Goal: Task Accomplishment & Management: Manage account settings

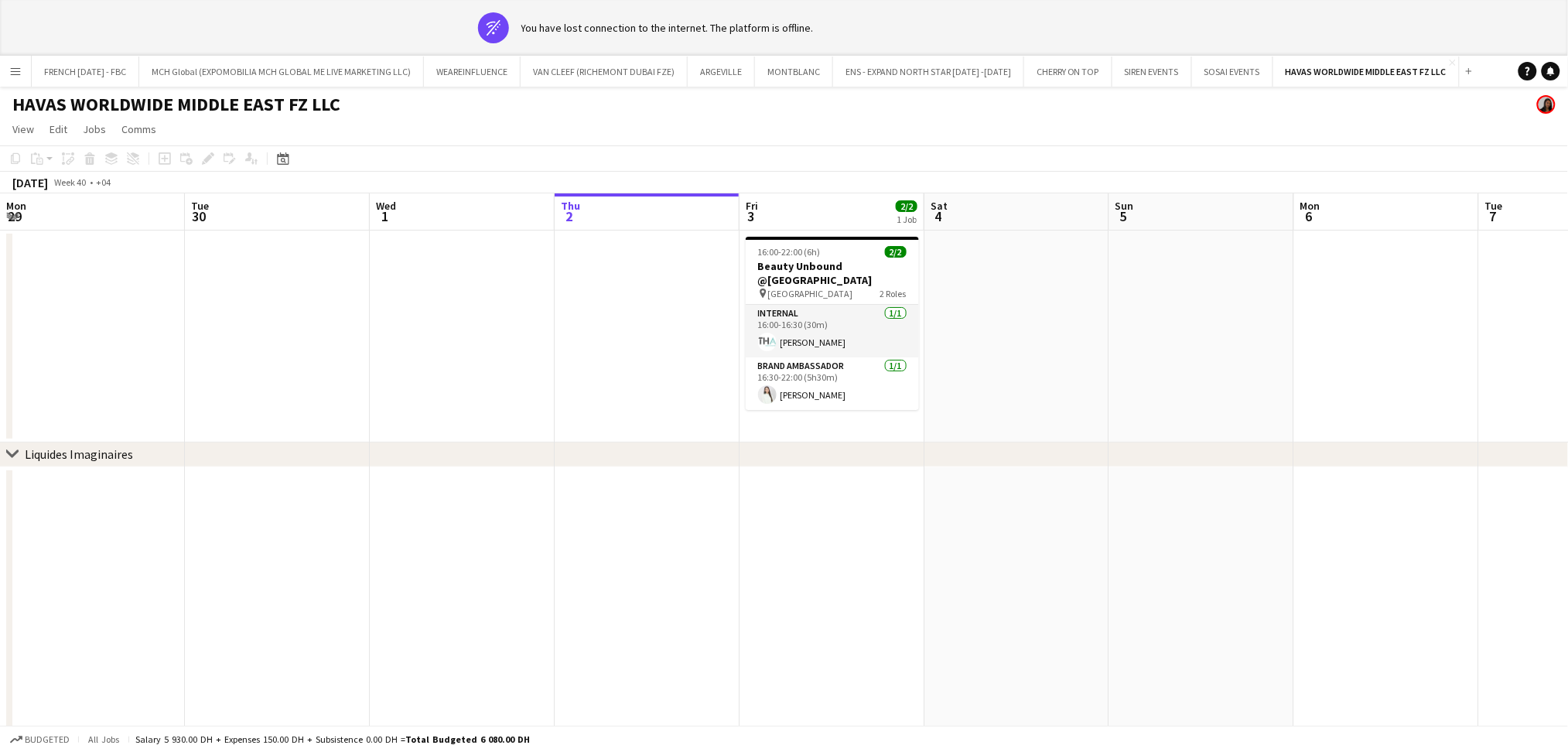
scroll to position [0, 369]
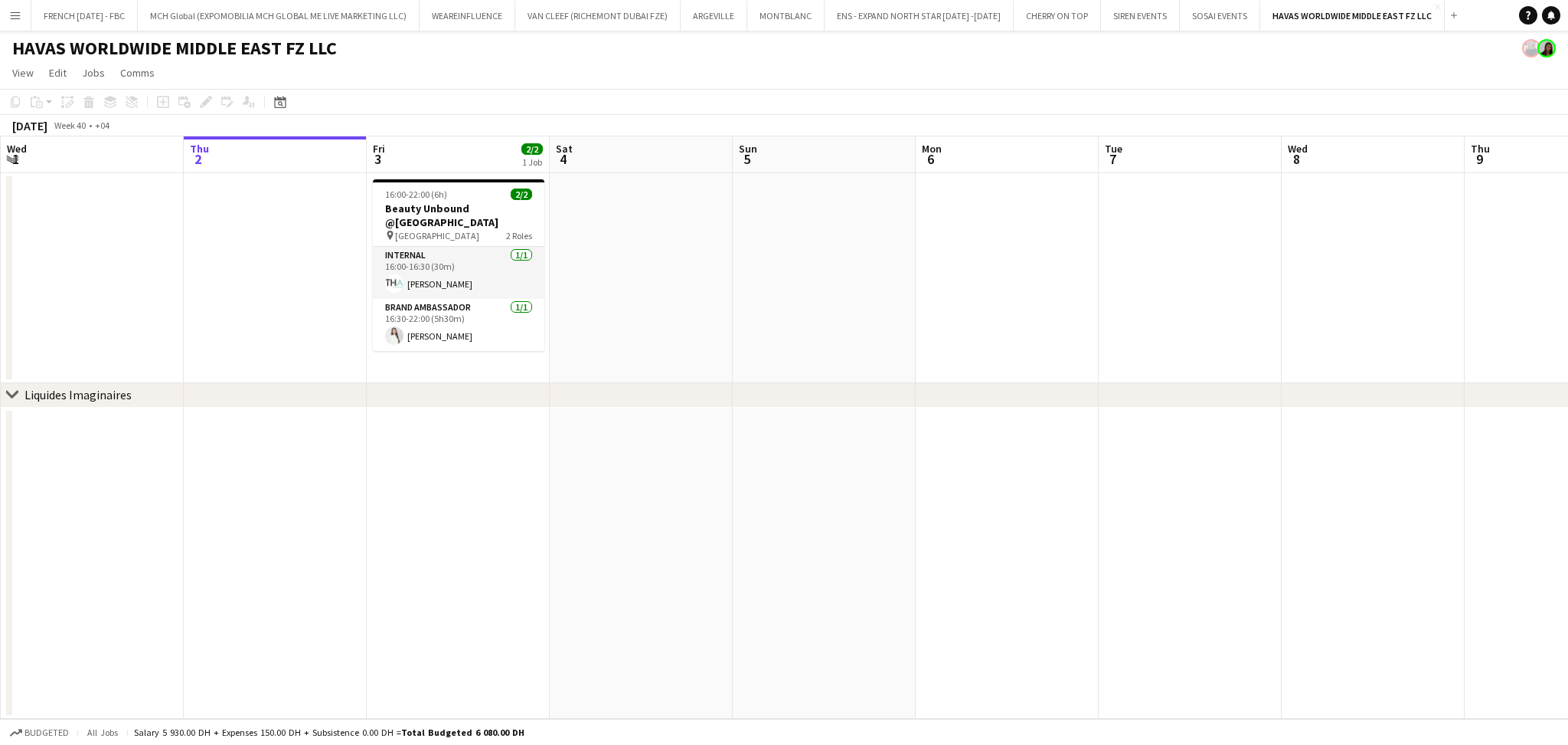
click at [26, 10] on button "Menu" at bounding box center [15, 15] width 31 height 31
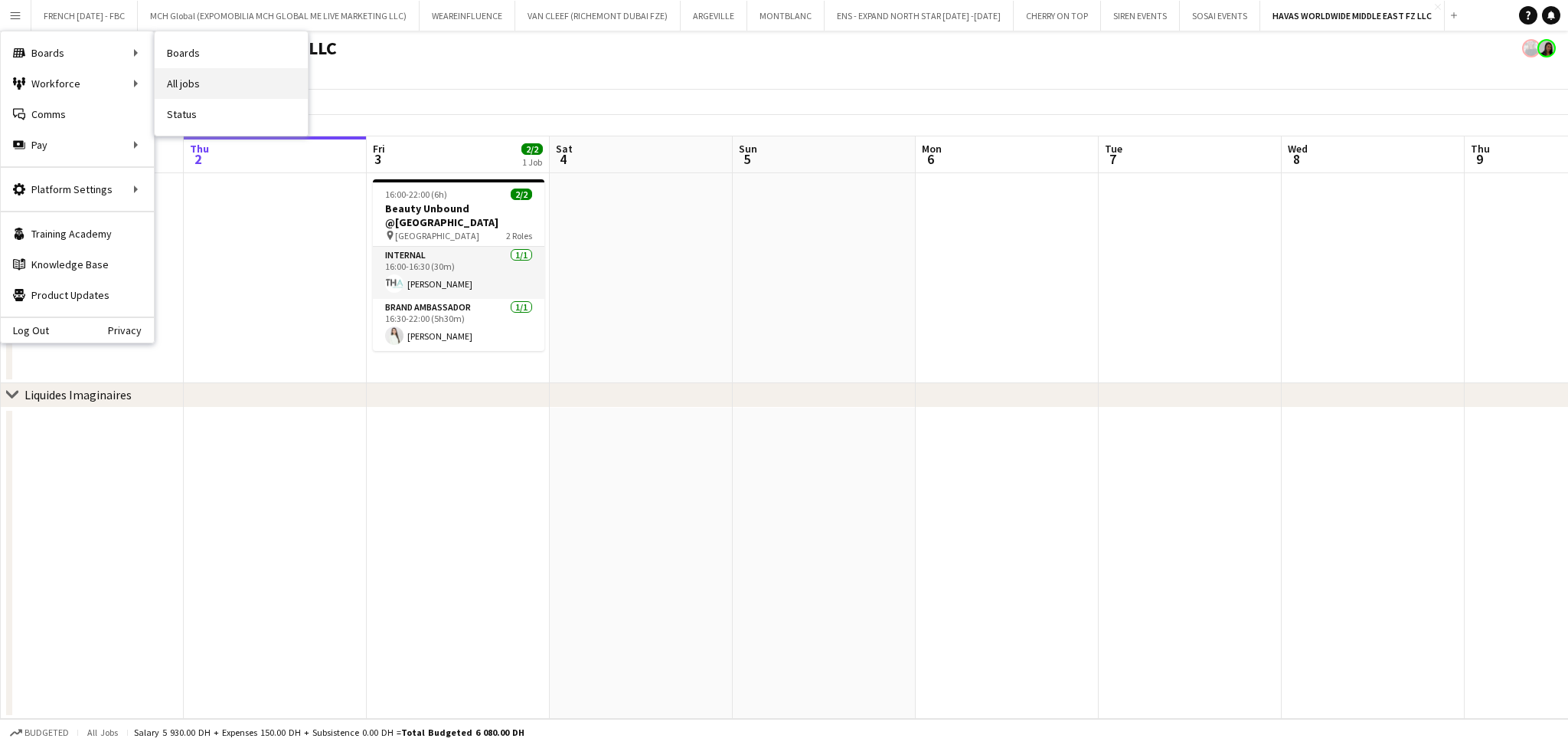
click at [191, 91] on link "All jobs" at bounding box center [230, 83] width 153 height 31
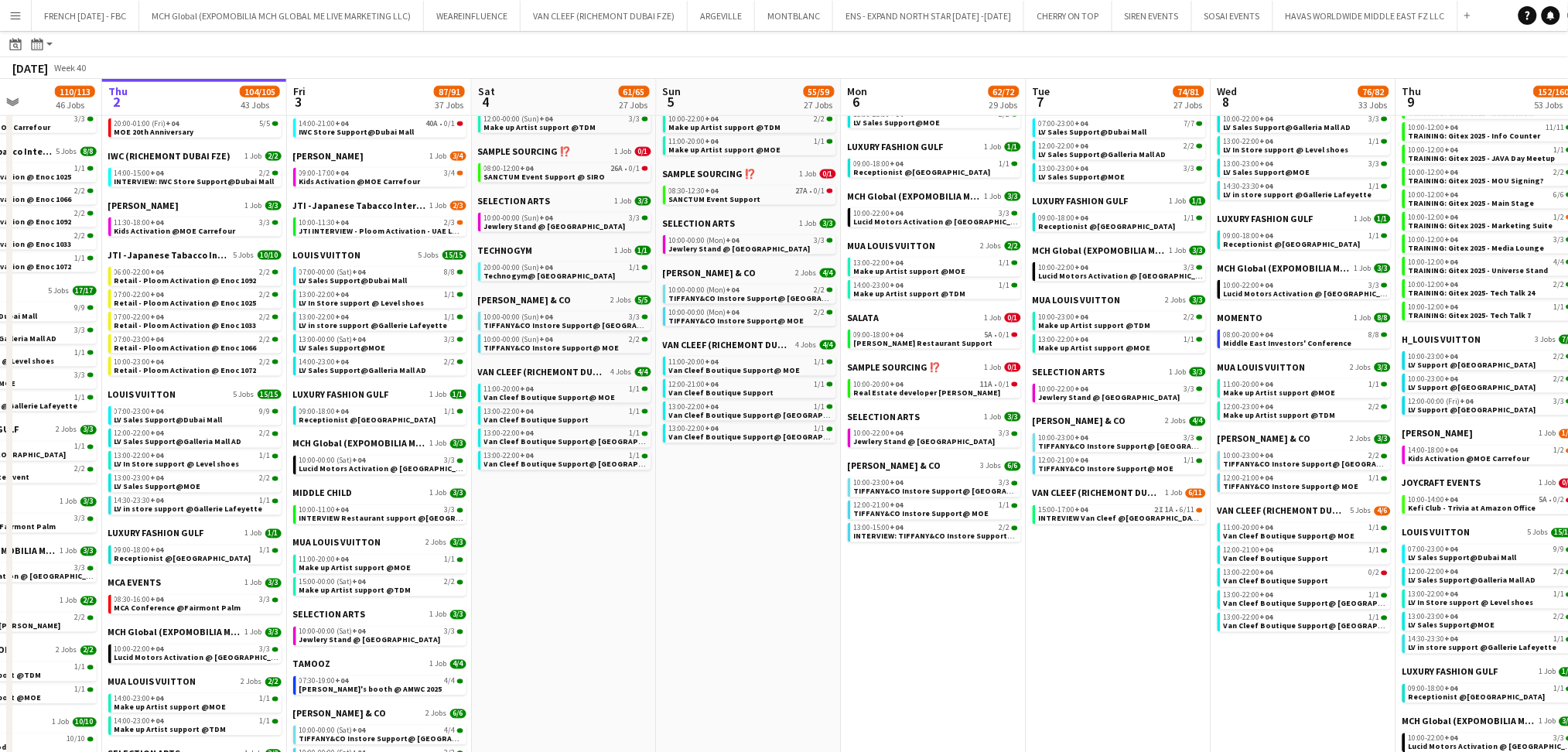
scroll to position [0, 461]
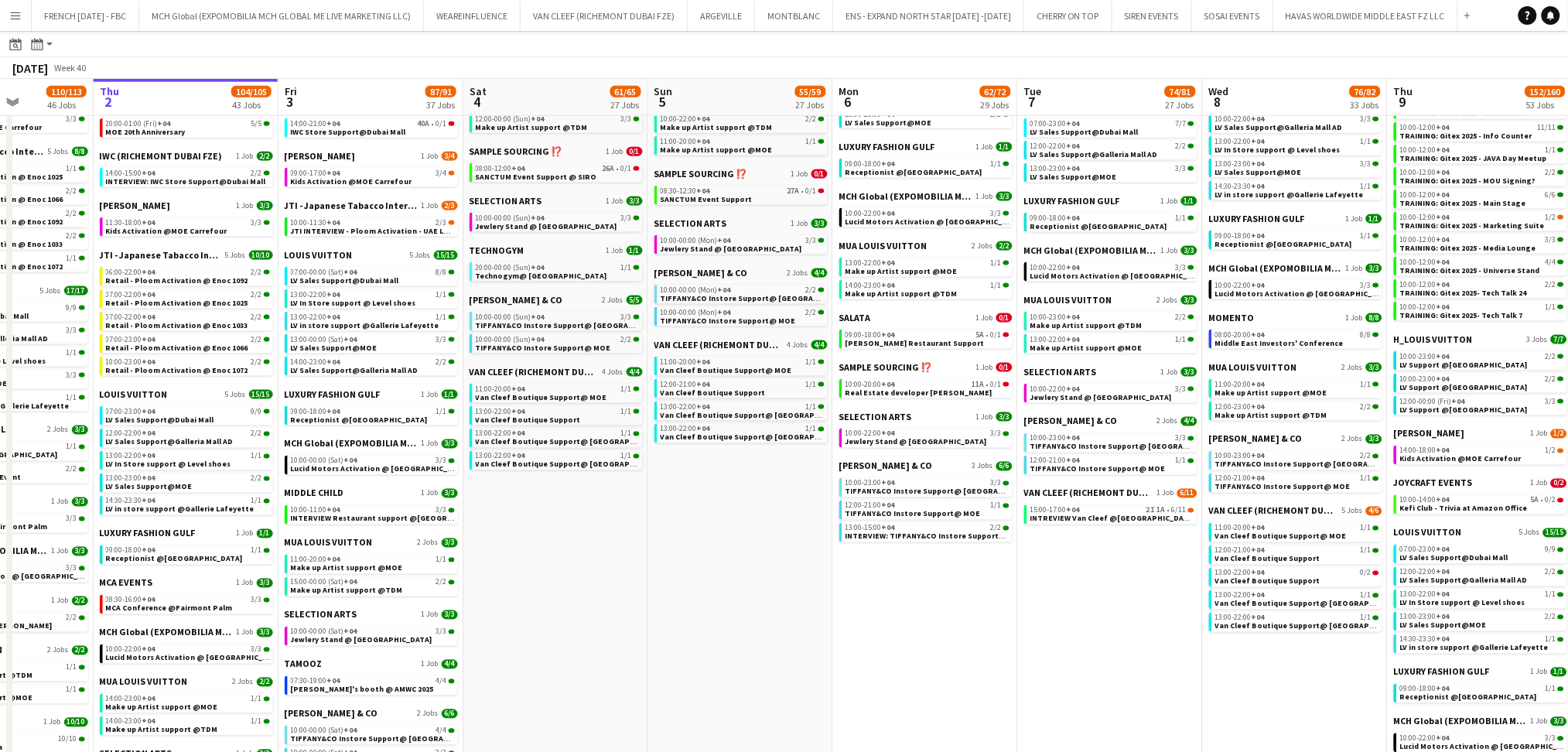
drag, startPoint x: 1203, startPoint y: 661, endPoint x: 1111, endPoint y: 675, distance: 93.1
click at [1111, 675] on app-calendar-viewport "Mon 29 83/85 32 Jobs Tue 30 91/92 36 Jobs Wed 1 110/113 46 Jobs Thu 2 104/105 4…" at bounding box center [784, 343] width 1568 height 1978
click at [1325, 19] on button "HAVAS WORLDWIDE MIDDLE EAST FZ LLC Close" at bounding box center [1365, 16] width 185 height 30
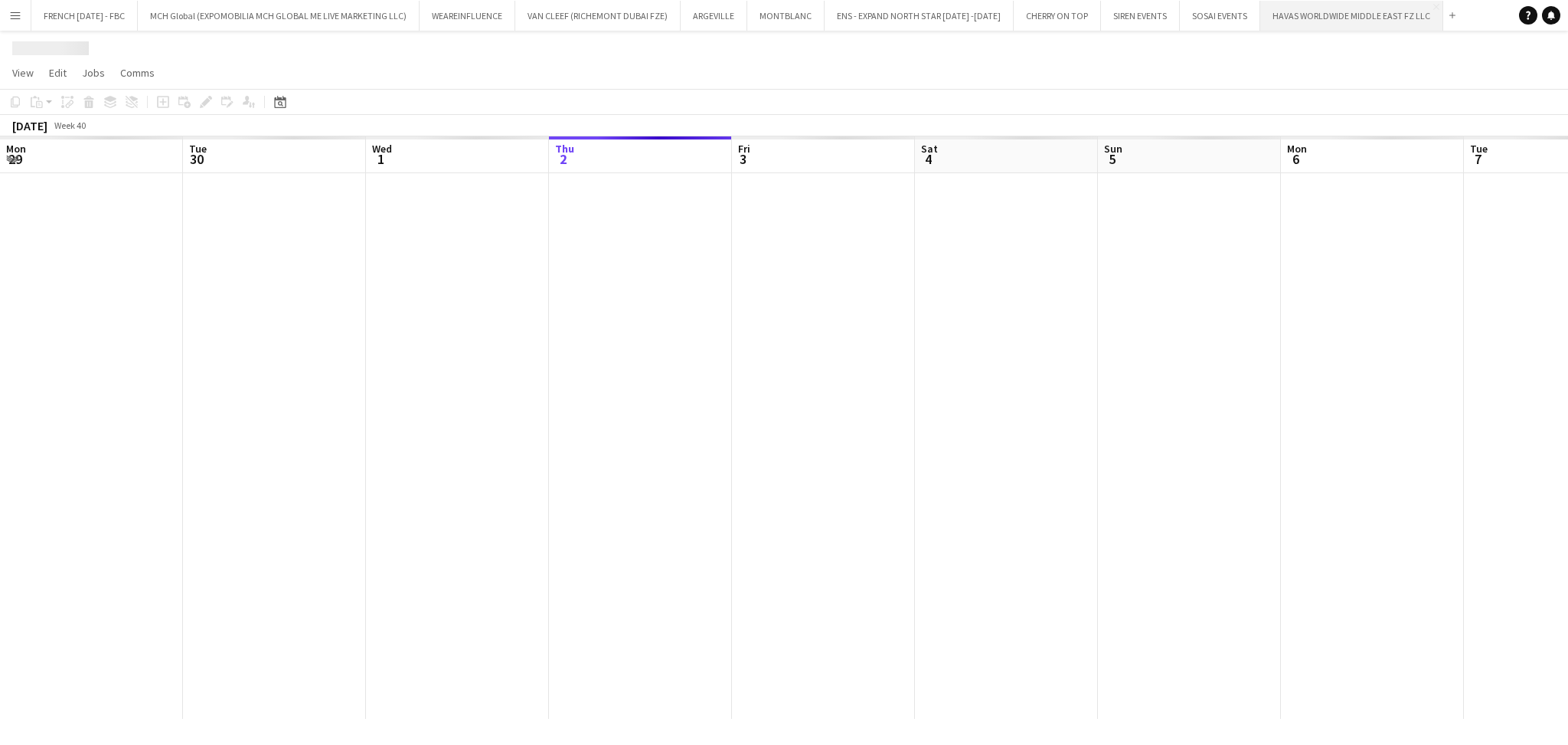
scroll to position [0, 365]
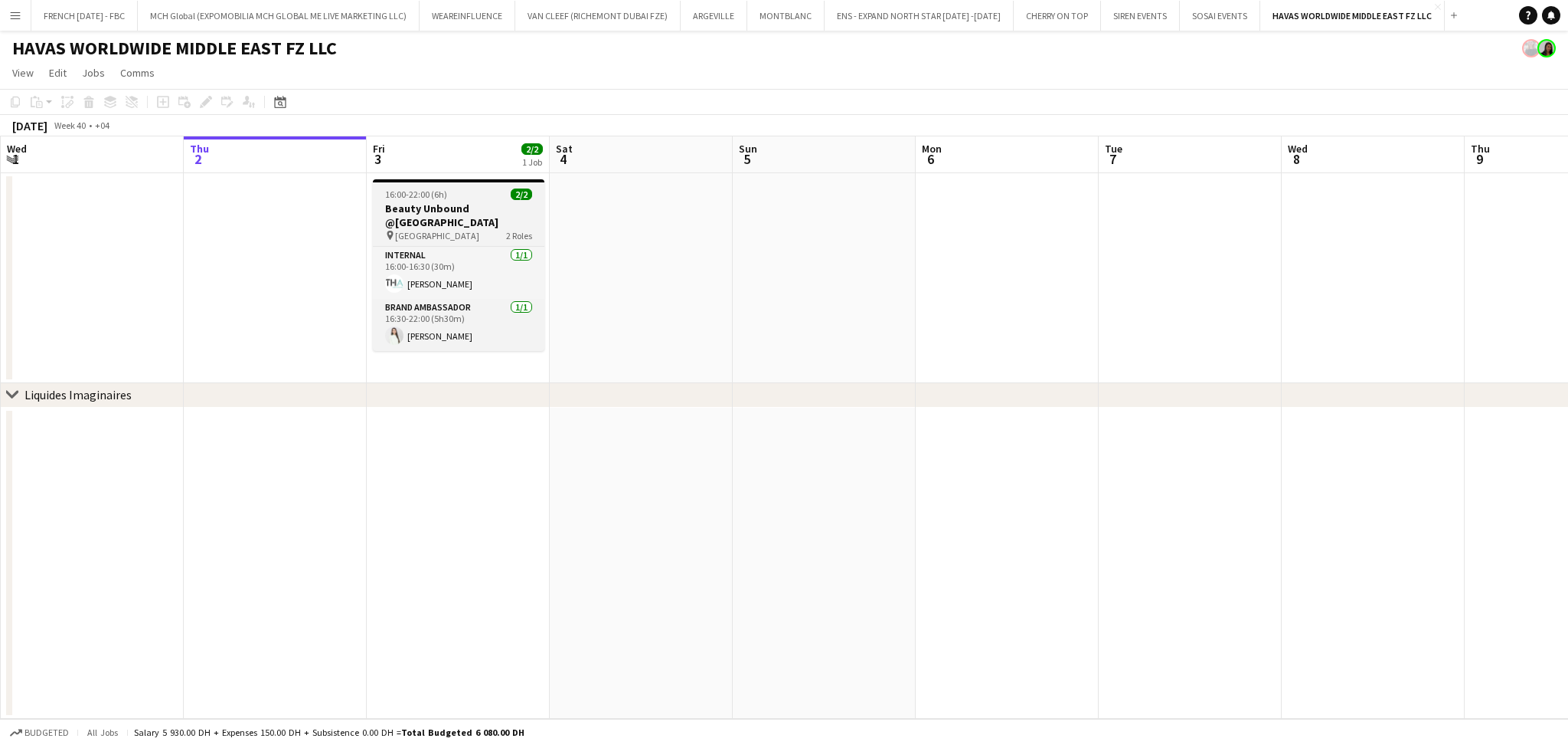
click at [445, 220] on h3 "Beauty Unbound @[GEOGRAPHIC_DATA]" at bounding box center [459, 215] width 171 height 28
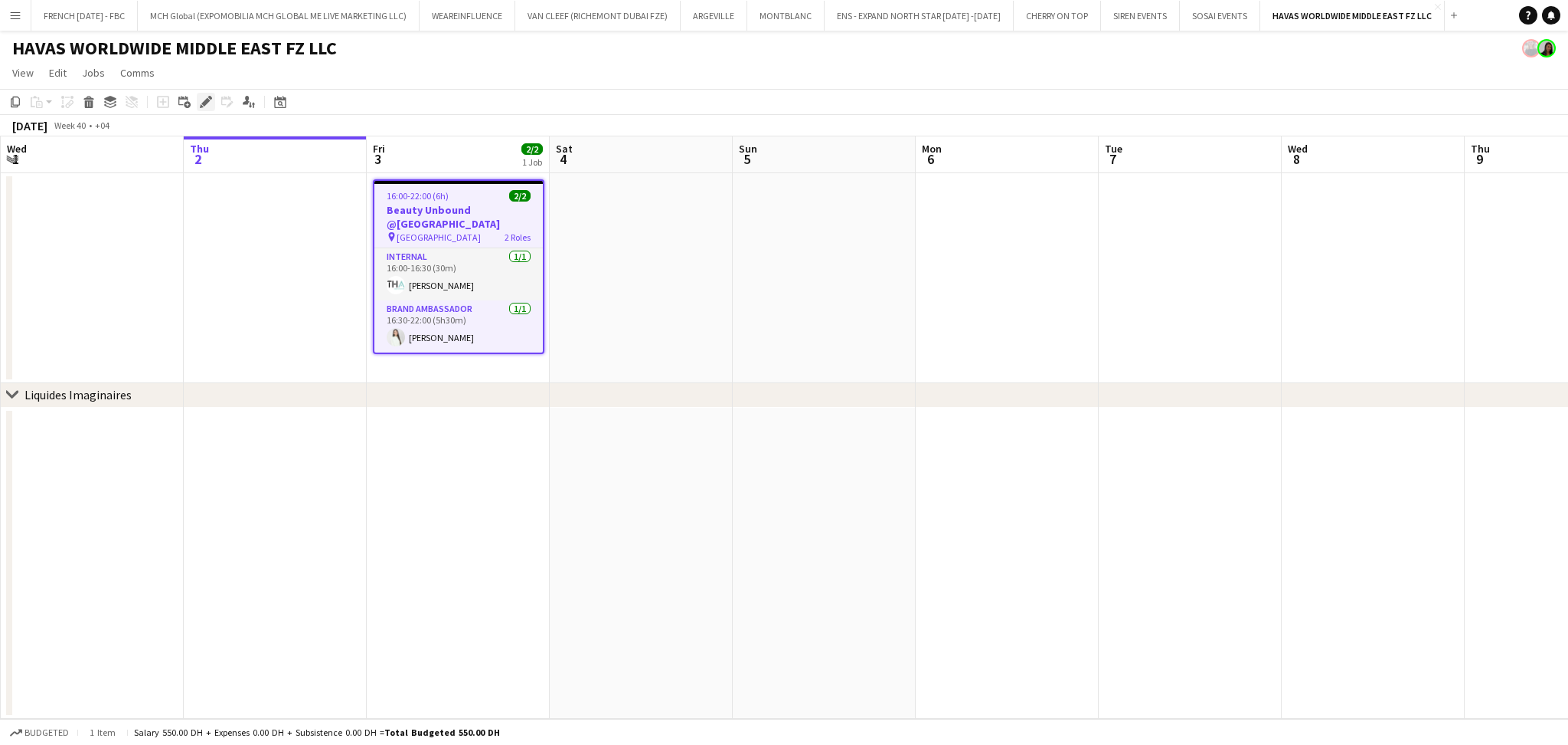
click at [207, 102] on icon "Edit" at bounding box center [206, 102] width 12 height 12
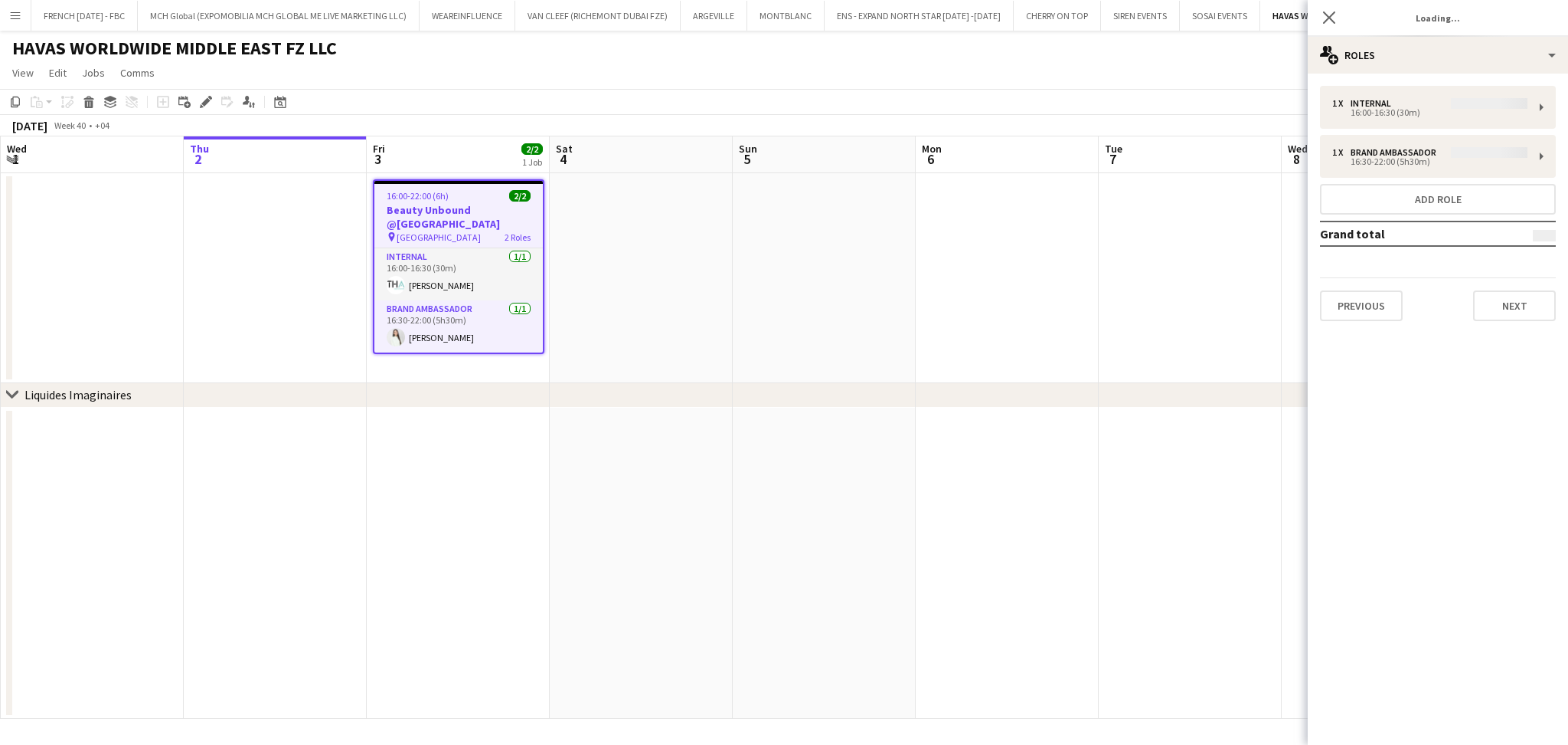
type input "**********"
click at [1533, 311] on button "Next" at bounding box center [1515, 305] width 83 height 31
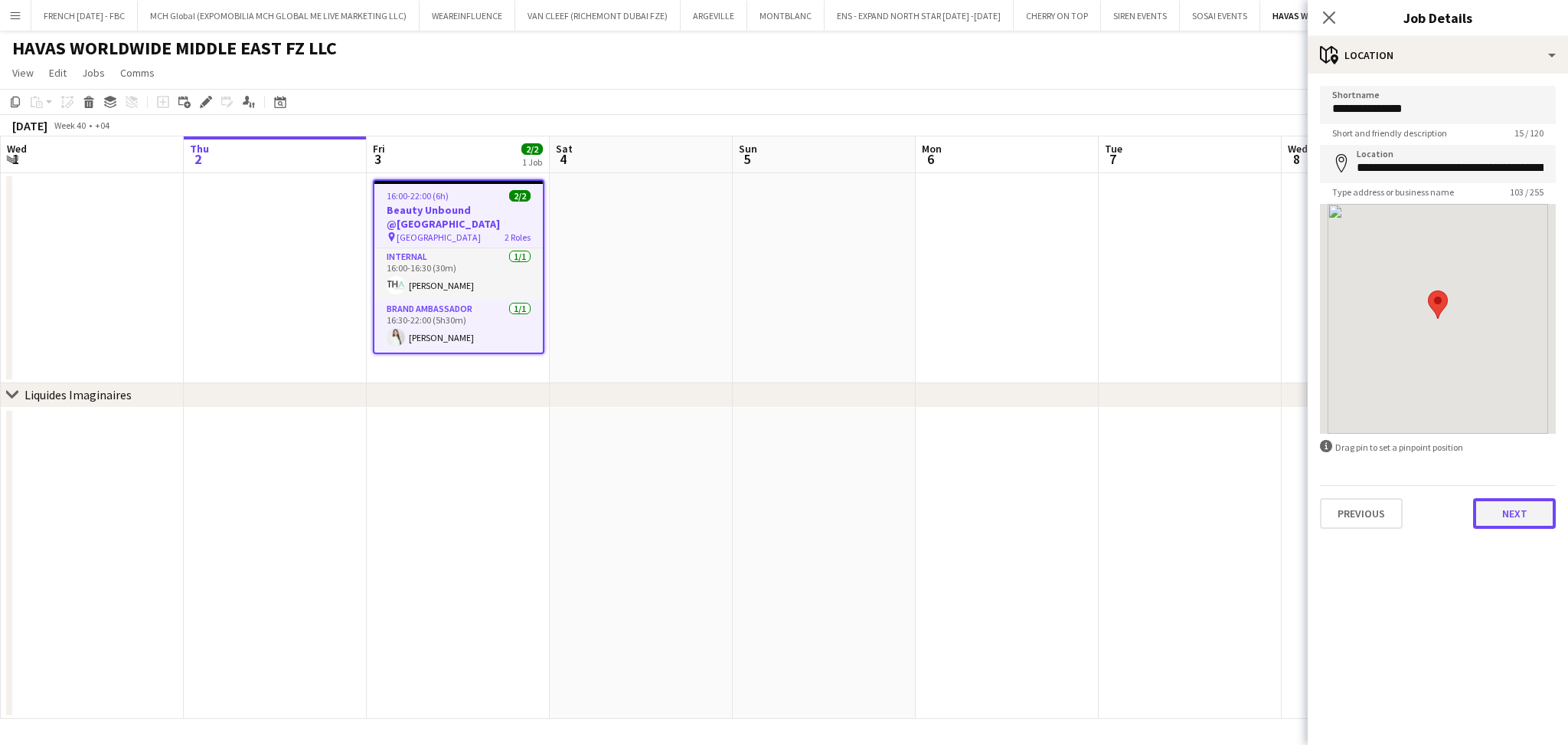
click at [1515, 506] on button "Next" at bounding box center [1515, 512] width 83 height 31
